Goal: Obtain resource: Obtain resource

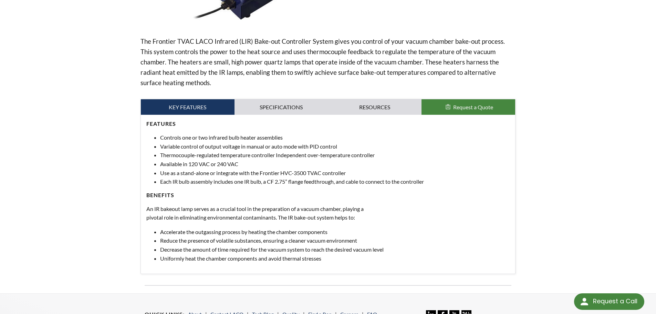
scroll to position [207, 0]
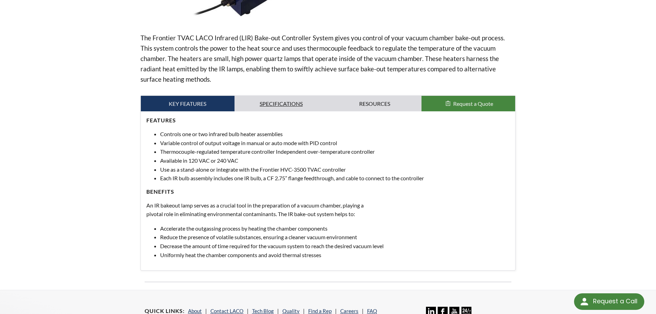
click at [277, 102] on link "Specifications" at bounding box center [281, 104] width 94 height 16
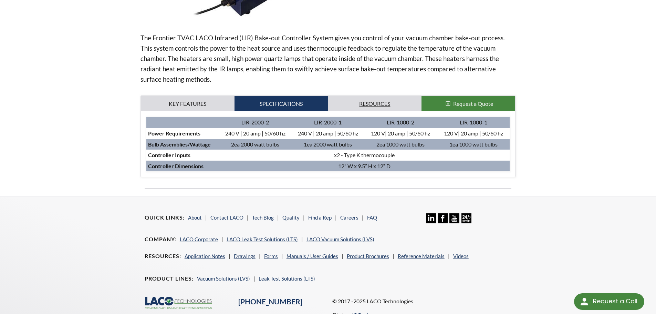
click at [367, 98] on link "Resources" at bounding box center [375, 104] width 94 height 16
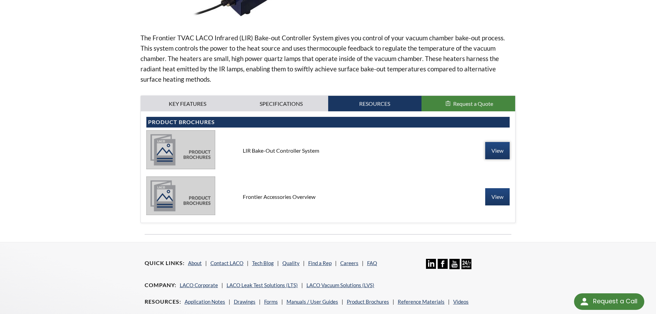
click at [495, 155] on link "View" at bounding box center [497, 150] width 24 height 17
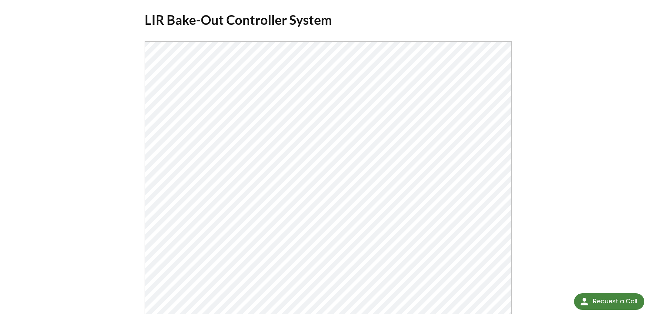
scroll to position [34, 0]
